Goal: Task Accomplishment & Management: Manage account settings

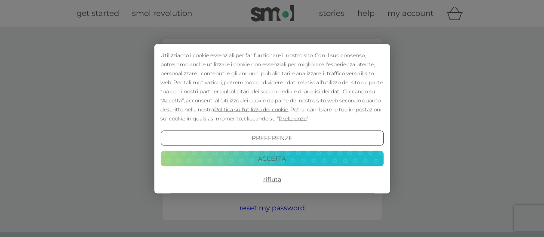
click at [268, 155] on button "Accetta" at bounding box center [271, 158] width 223 height 15
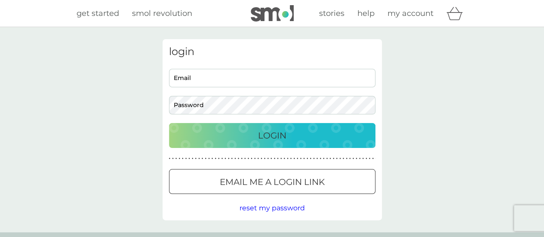
click at [226, 74] on input "Email" at bounding box center [272, 78] width 206 height 18
click at [216, 76] on input "Email" at bounding box center [272, 78] width 206 height 18
click at [260, 184] on div at bounding box center [272, 181] width 31 height 9
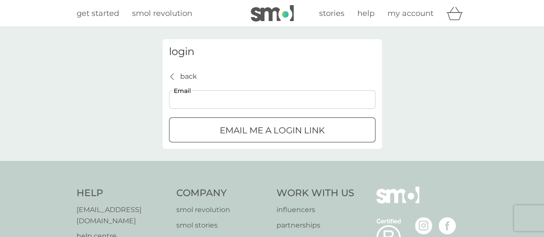
click at [244, 99] on input "Email" at bounding box center [272, 99] width 206 height 18
type input "[EMAIL_ADDRESS][DOMAIN_NAME]"
click at [246, 120] on button "Email me a login link" at bounding box center [272, 129] width 206 height 25
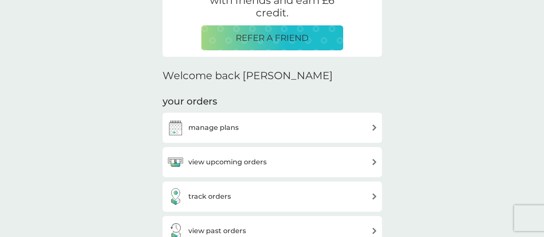
scroll to position [215, 0]
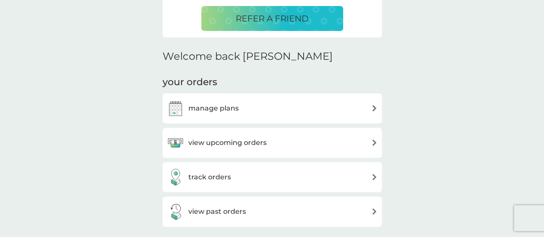
click at [229, 103] on h3 "manage plans" at bounding box center [213, 108] width 50 height 11
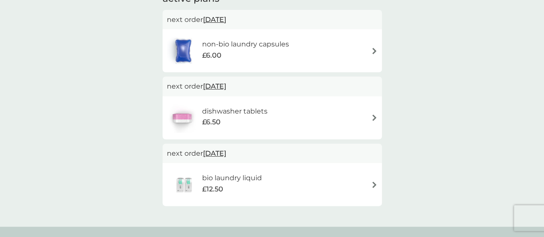
scroll to position [43, 0]
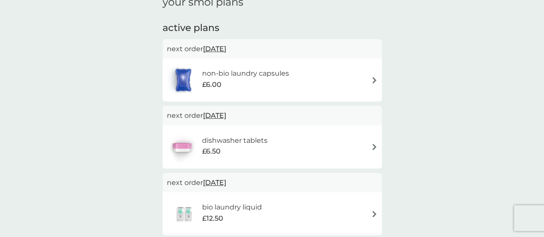
click at [268, 83] on div "£6.00" at bounding box center [245, 84] width 87 height 11
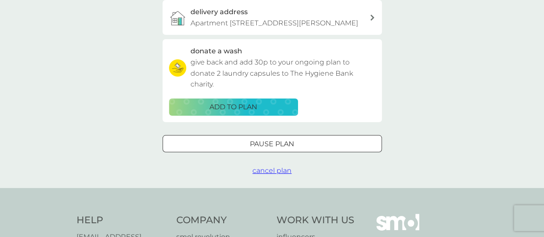
scroll to position [258, 0]
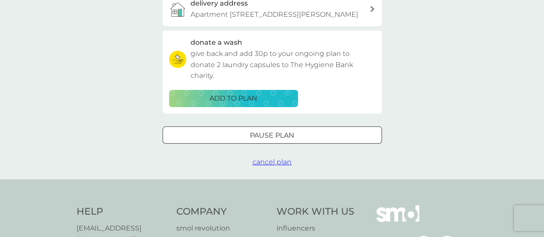
click at [261, 166] on span "cancel plan" at bounding box center [271, 162] width 39 height 8
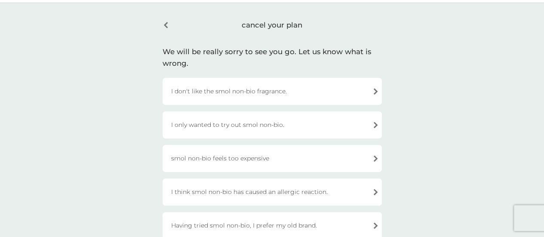
scroll to position [43, 0]
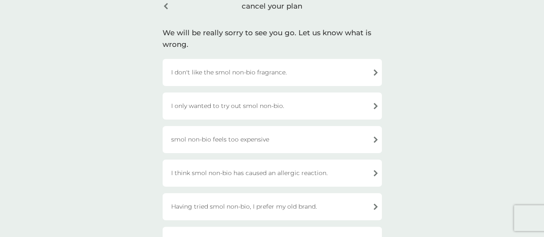
click at [208, 134] on div "smol non-bio feels too expensive" at bounding box center [271, 139] width 219 height 27
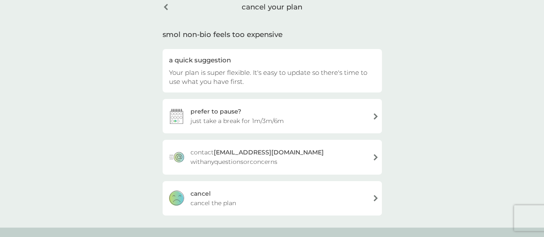
click at [217, 191] on div "cancel cancel the plan" at bounding box center [271, 198] width 219 height 34
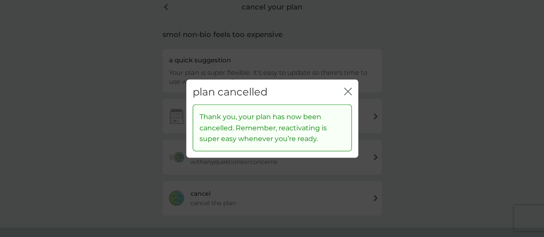
click at [345, 92] on icon "close" at bounding box center [348, 91] width 8 height 8
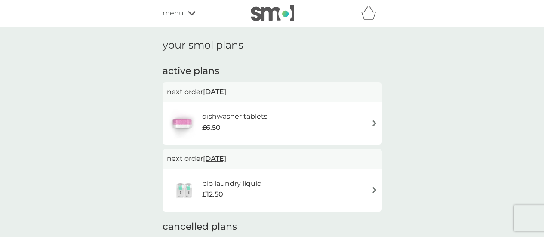
click at [264, 122] on div "£6.50" at bounding box center [234, 127] width 65 height 11
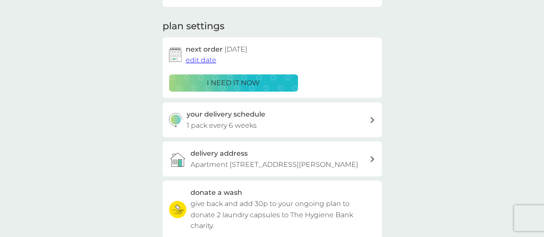
scroll to position [258, 0]
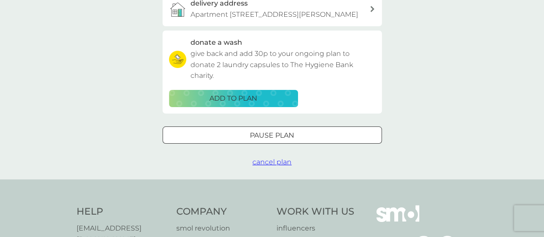
click at [264, 166] on span "cancel plan" at bounding box center [271, 162] width 39 height 8
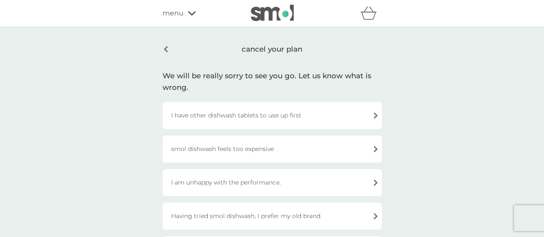
click at [262, 148] on div "smol dishwash feels too expensive" at bounding box center [271, 148] width 219 height 27
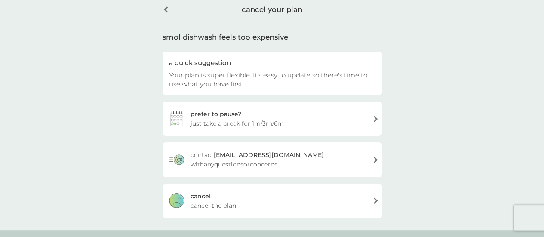
scroll to position [86, 0]
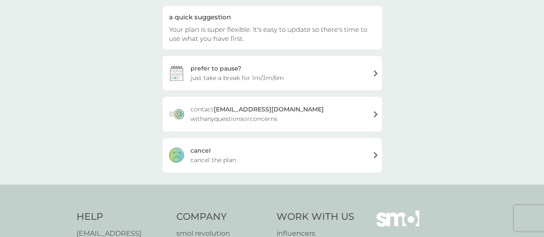
click at [247, 162] on div "cancel cancel the plan" at bounding box center [271, 155] width 219 height 34
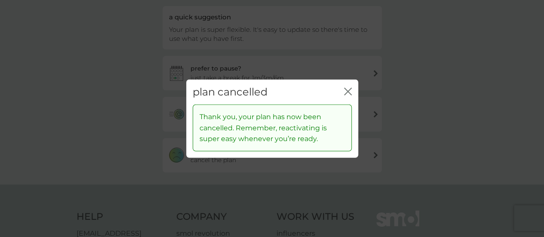
click at [344, 94] on icon "close" at bounding box center [348, 91] width 8 height 8
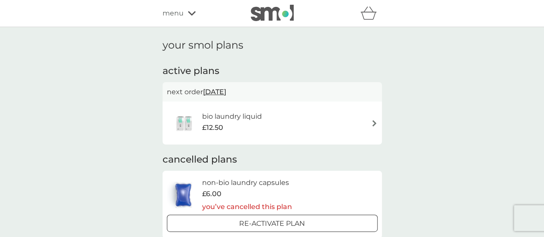
click at [287, 122] on div "bio laundry liquid £12.50" at bounding box center [272, 123] width 211 height 30
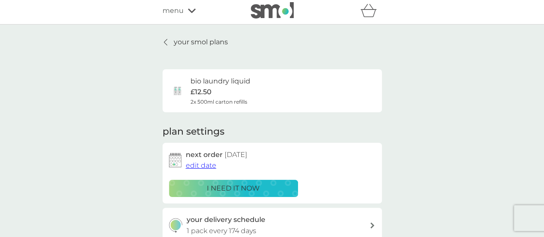
scroll to position [258, 0]
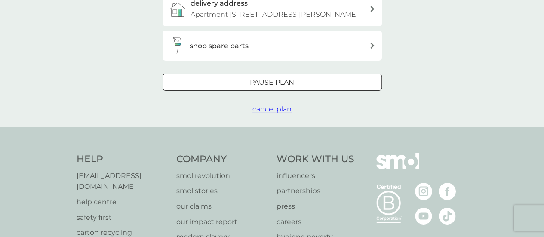
click at [276, 113] on span "cancel plan" at bounding box center [271, 109] width 39 height 8
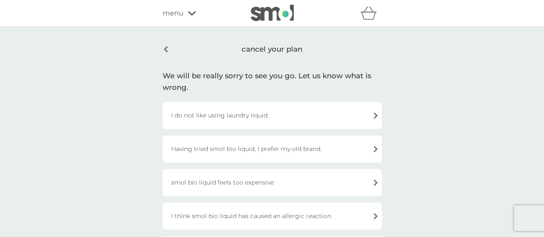
click at [221, 182] on div "smol bio liquid feels too expensive" at bounding box center [271, 182] width 219 height 27
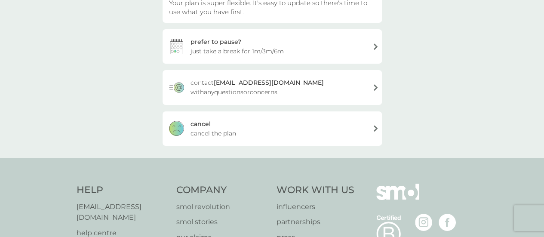
scroll to position [172, 0]
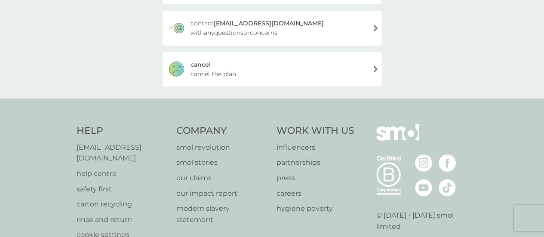
click at [248, 69] on div "cancel cancel the plan" at bounding box center [271, 69] width 219 height 34
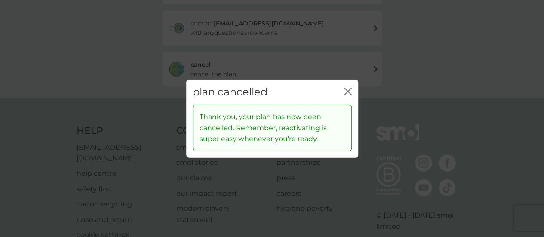
click at [349, 90] on icon "close" at bounding box center [349, 91] width 3 height 7
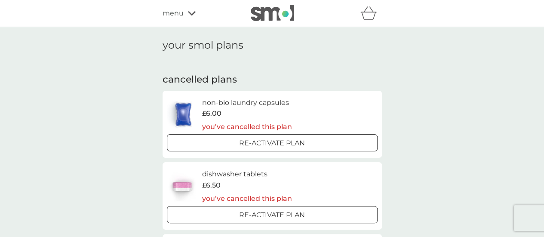
click at [188, 18] on div "menu" at bounding box center [198, 13] width 73 height 11
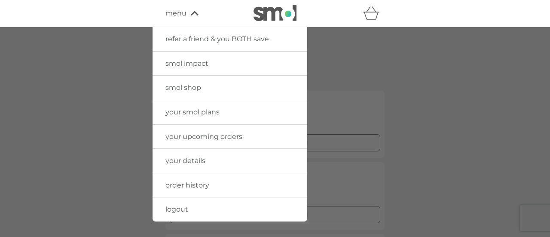
click at [137, 78] on div at bounding box center [275, 145] width 550 height 237
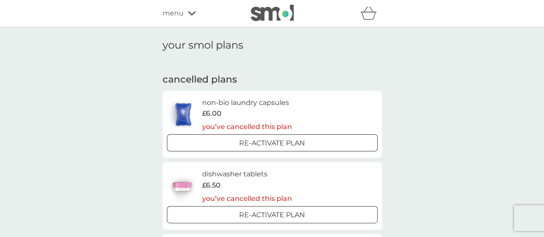
click at [262, 11] on img at bounding box center [272, 13] width 43 height 16
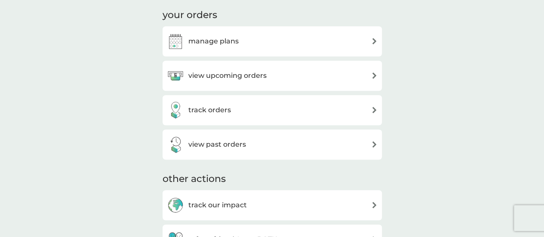
scroll to position [301, 0]
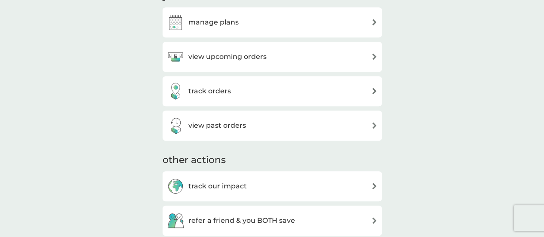
click at [227, 125] on h3 "view past orders" at bounding box center [217, 125] width 58 height 11
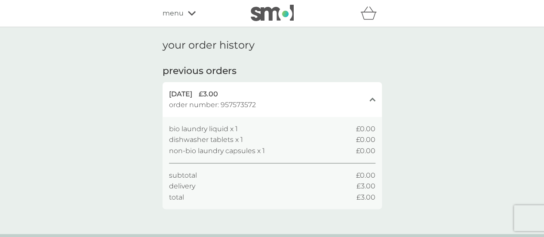
click at [301, 92] on div "27 Mar 2025 £3.00" at bounding box center [267, 94] width 196 height 11
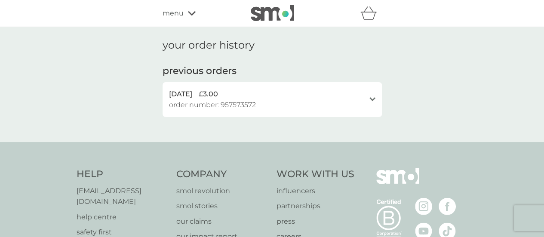
click at [327, 92] on div "27 Mar 2025 £3.00" at bounding box center [267, 94] width 196 height 11
